Goal: Task Accomplishment & Management: Manage account settings

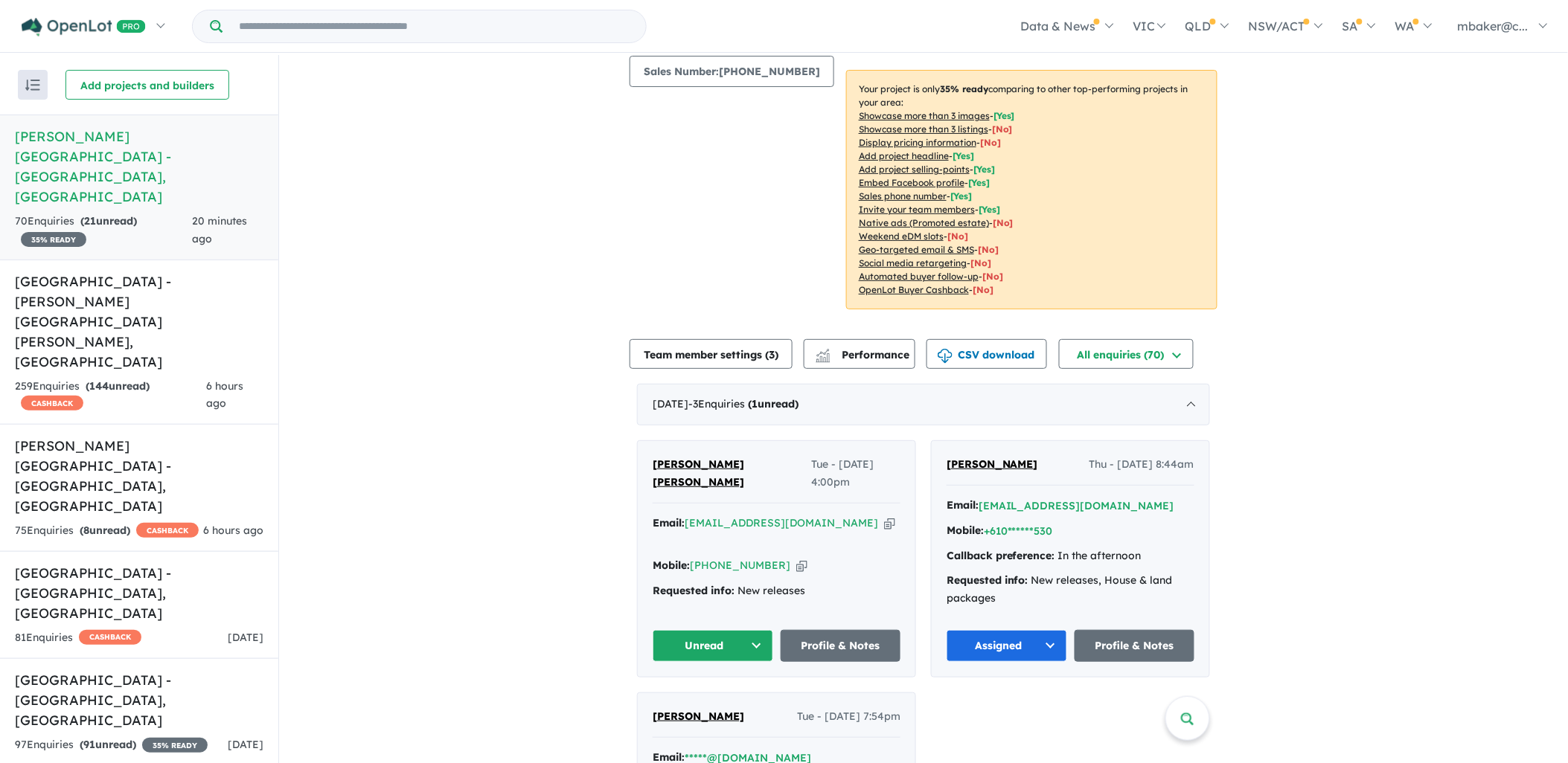
scroll to position [248, 0]
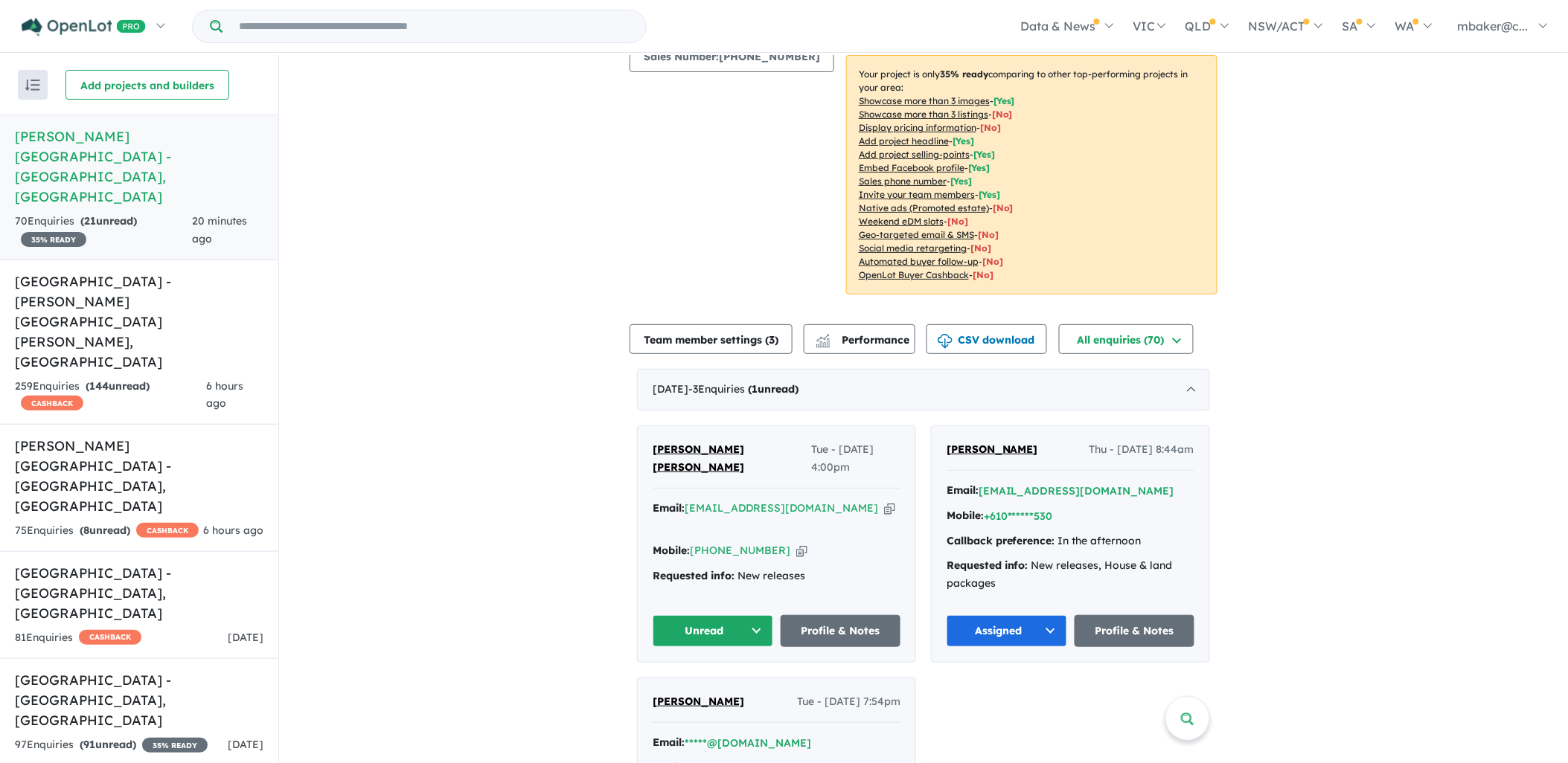
click at [883, 500] on icon "button" at bounding box center [889, 508] width 11 height 16
click at [736, 442] on span "[PERSON_NAME] [PERSON_NAME]" at bounding box center [698, 458] width 91 height 32
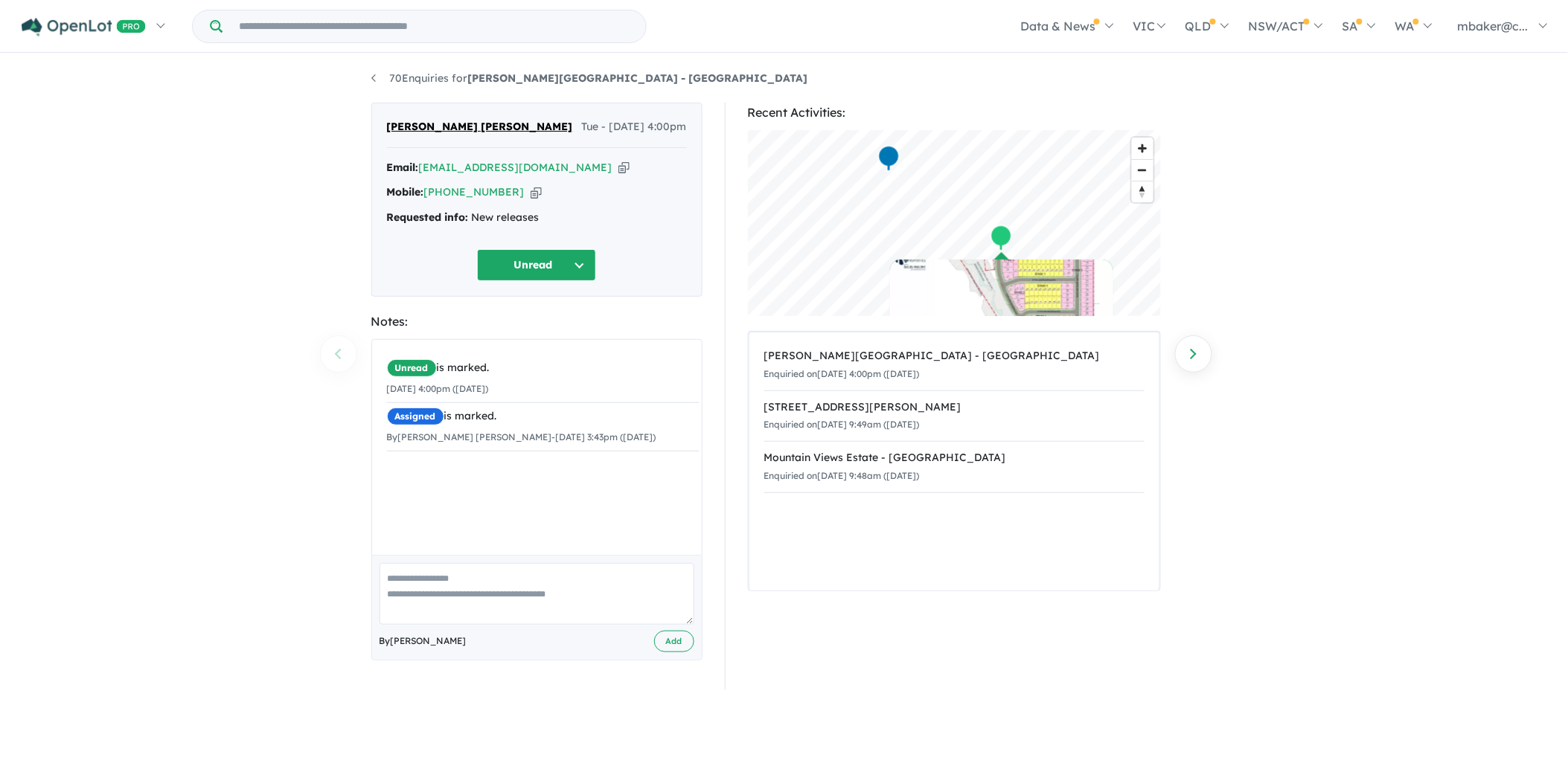
click at [501, 268] on button "Unread" at bounding box center [536, 265] width 119 height 32
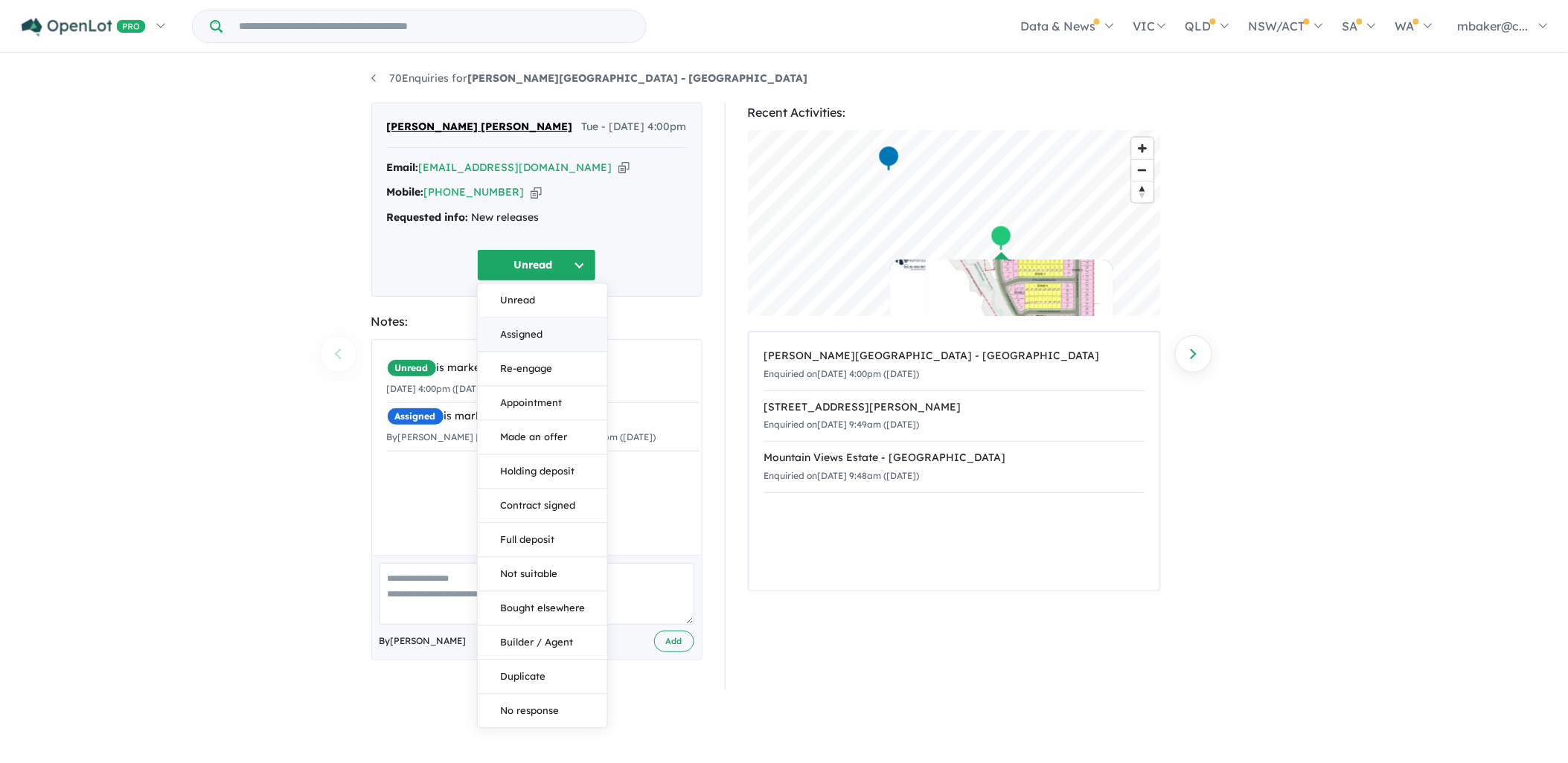
click at [538, 336] on button "Assigned" at bounding box center [543, 335] width 130 height 34
